Goal: Task Accomplishment & Management: Manage account settings

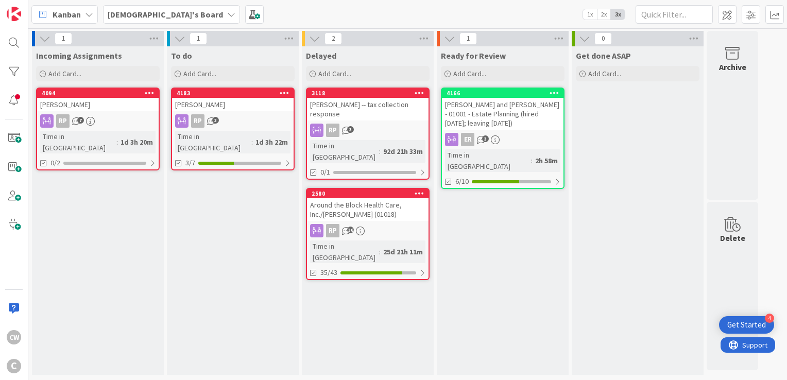
click at [504, 110] on div "[PERSON_NAME] and [PERSON_NAME] - 01001 - Estate Planning (hired [DATE]; leavin…" at bounding box center [503, 114] width 122 height 32
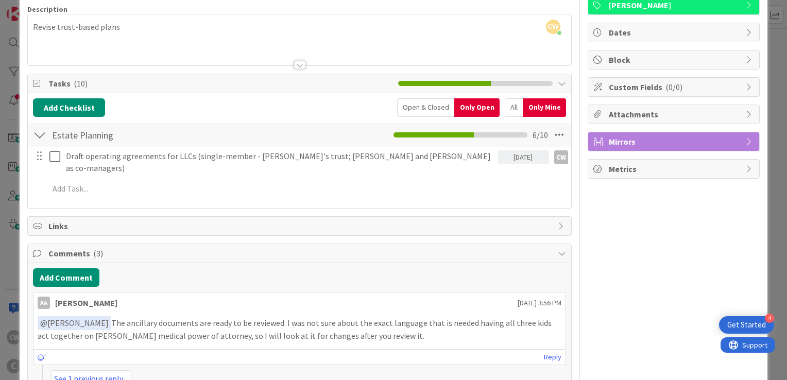
scroll to position [103, 0]
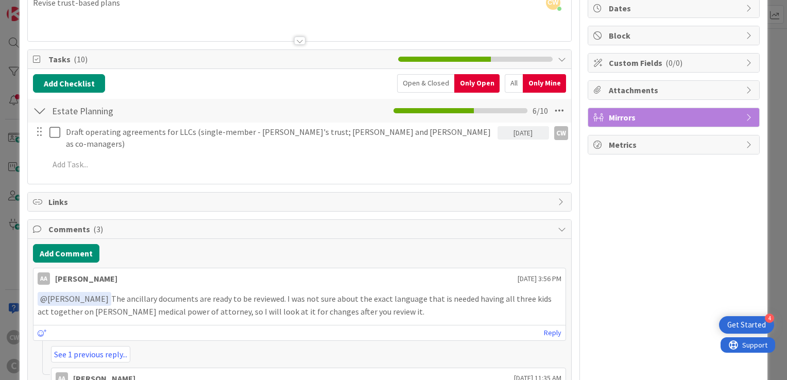
click at [82, 239] on div "Add Comment AA [PERSON_NAME] [DATE] 3:56 PM ﻿ @ [PERSON_NAME] ﻿ The ancillary d…" at bounding box center [300, 336] width 544 height 195
click at [80, 244] on button "Add Comment" at bounding box center [66, 253] width 66 height 19
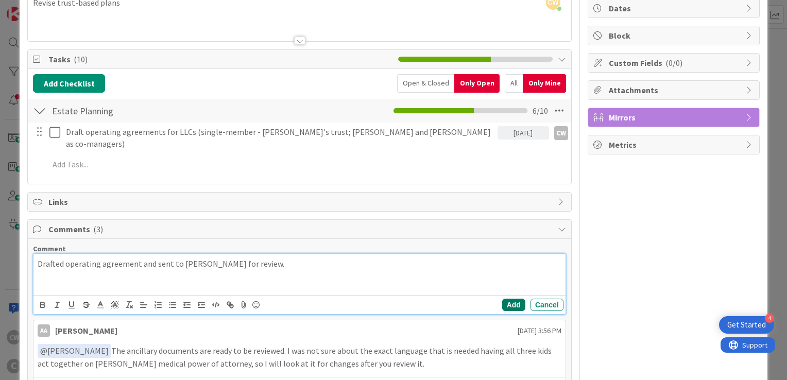
click at [509, 299] on button "Add" at bounding box center [513, 305] width 23 height 12
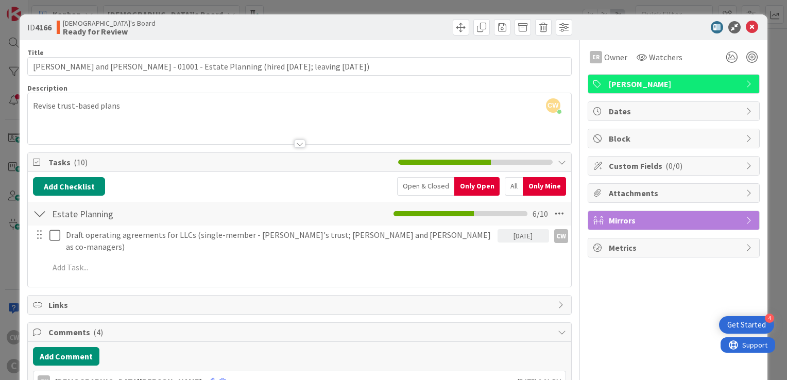
scroll to position [0, 0]
click at [752, 25] on div "ID 4166 [DEMOGRAPHIC_DATA]'s Board Ready for Review" at bounding box center [394, 27] width 748 height 26
click at [747, 29] on icon at bounding box center [752, 27] width 12 height 12
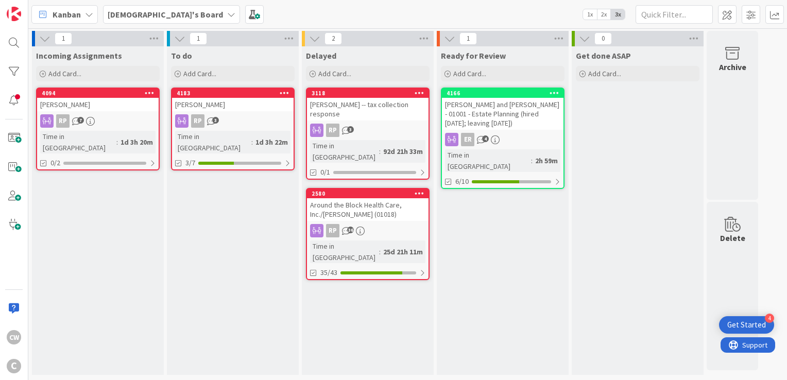
click at [212, 103] on div "[PERSON_NAME]" at bounding box center [233, 104] width 122 height 13
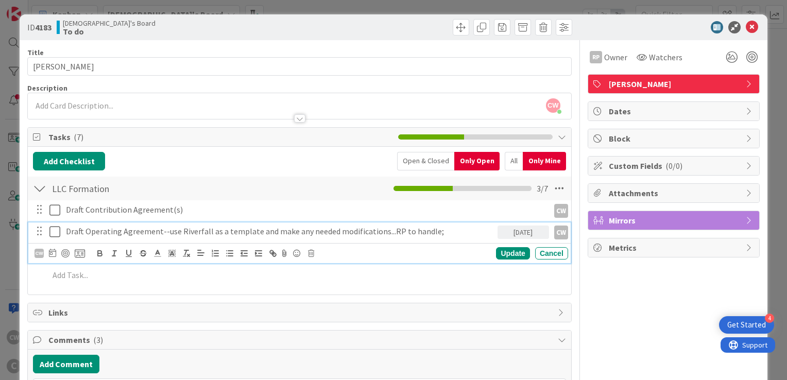
click at [171, 233] on p "Draft Operating Agreement--use Riverfall as a template and make any needed modi…" at bounding box center [280, 232] width 428 height 12
click at [400, 229] on p "Draft Operating Agreement--use Riverfall as a template and make any needed modi…" at bounding box center [280, 232] width 428 height 12
click at [202, 168] on div "Add Checklist Open & Closed Only Open All Only Mine" at bounding box center [299, 161] width 533 height 19
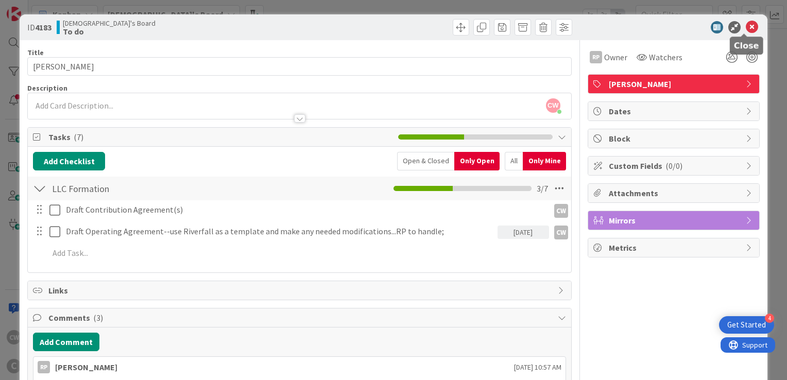
click at [746, 25] on icon at bounding box center [752, 27] width 12 height 12
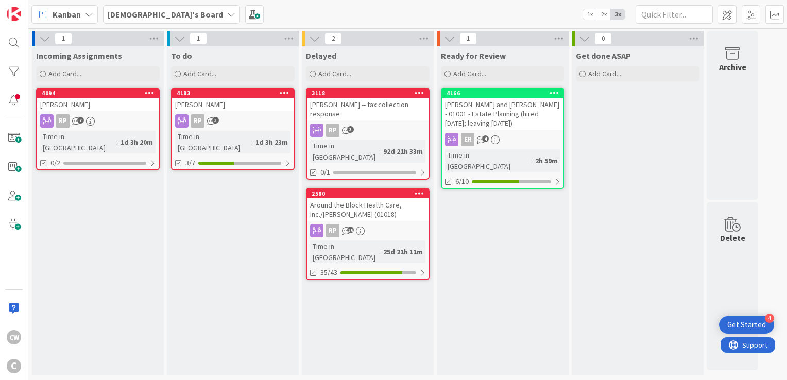
click at [127, 99] on div "[PERSON_NAME]" at bounding box center [98, 104] width 122 height 13
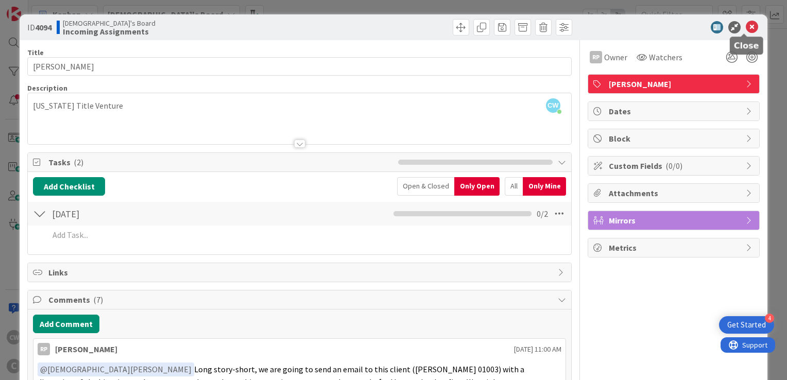
click at [750, 24] on icon at bounding box center [752, 27] width 12 height 12
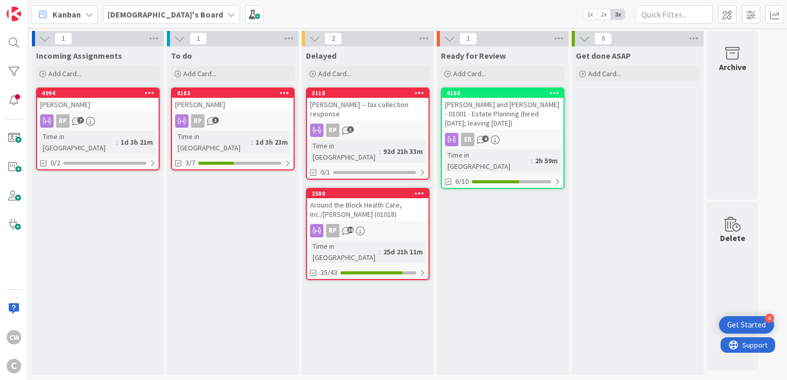
click at [247, 103] on div "[PERSON_NAME]" at bounding box center [233, 104] width 122 height 13
